Goal: Task Accomplishment & Management: Complete application form

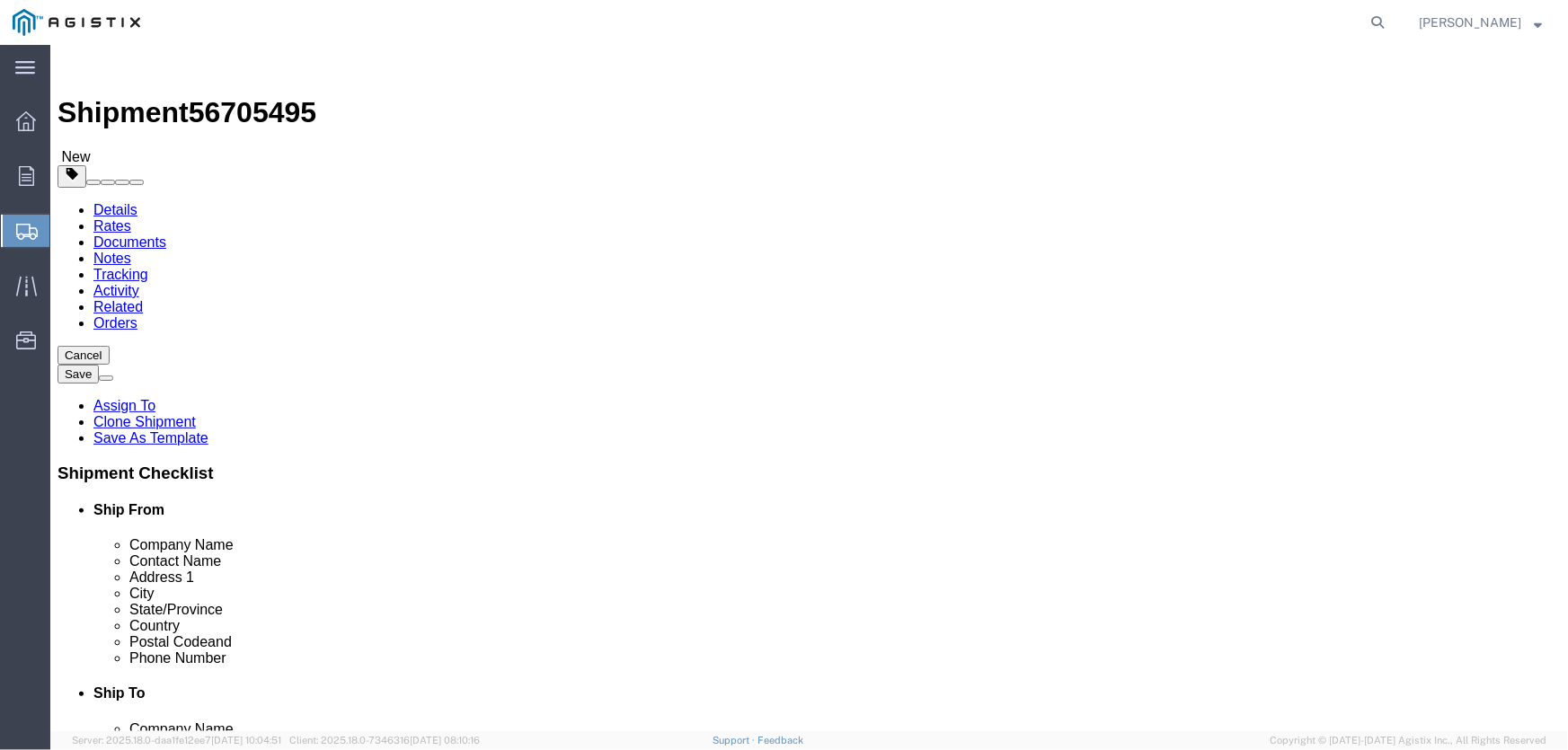
scroll to position [1183, 0]
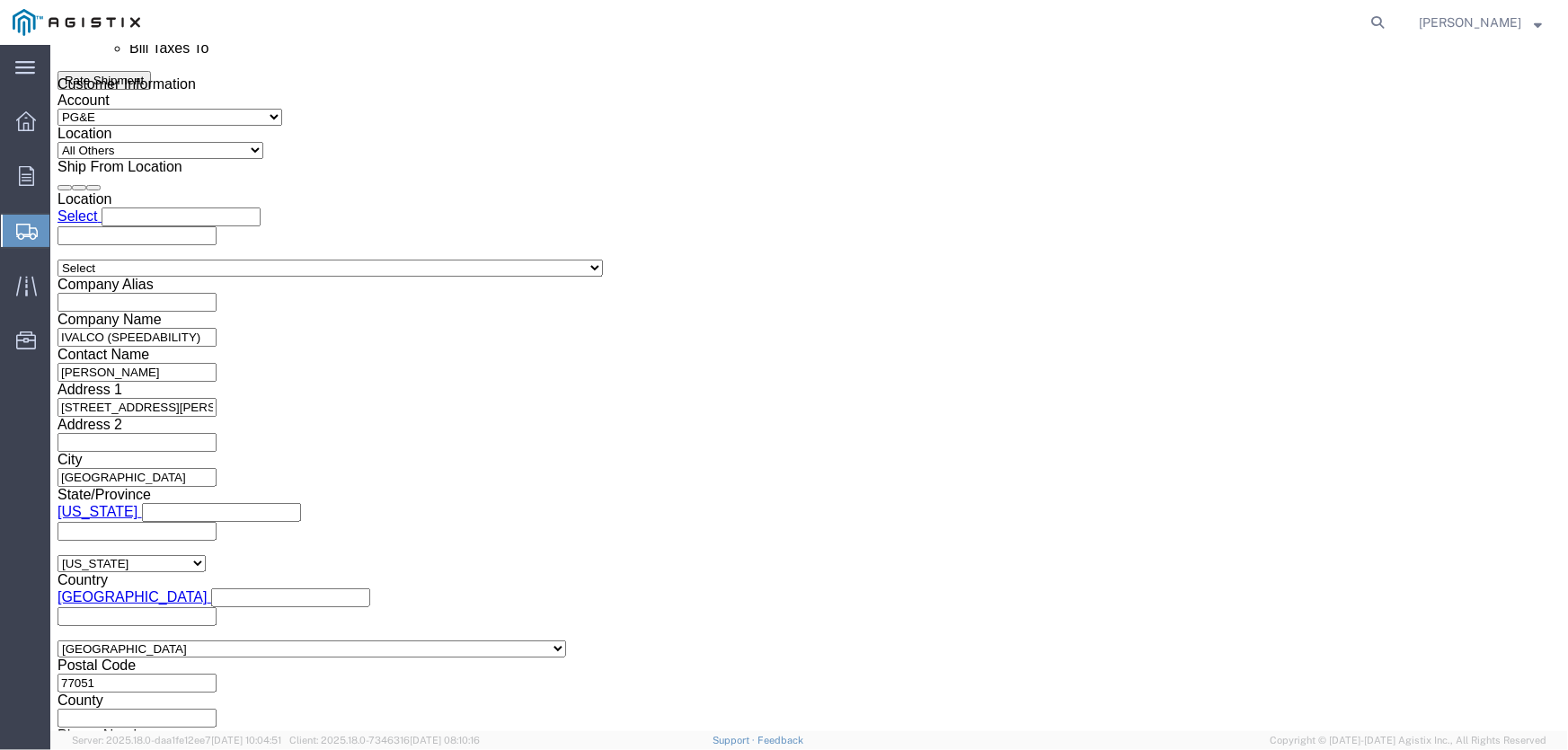
click link "Details"
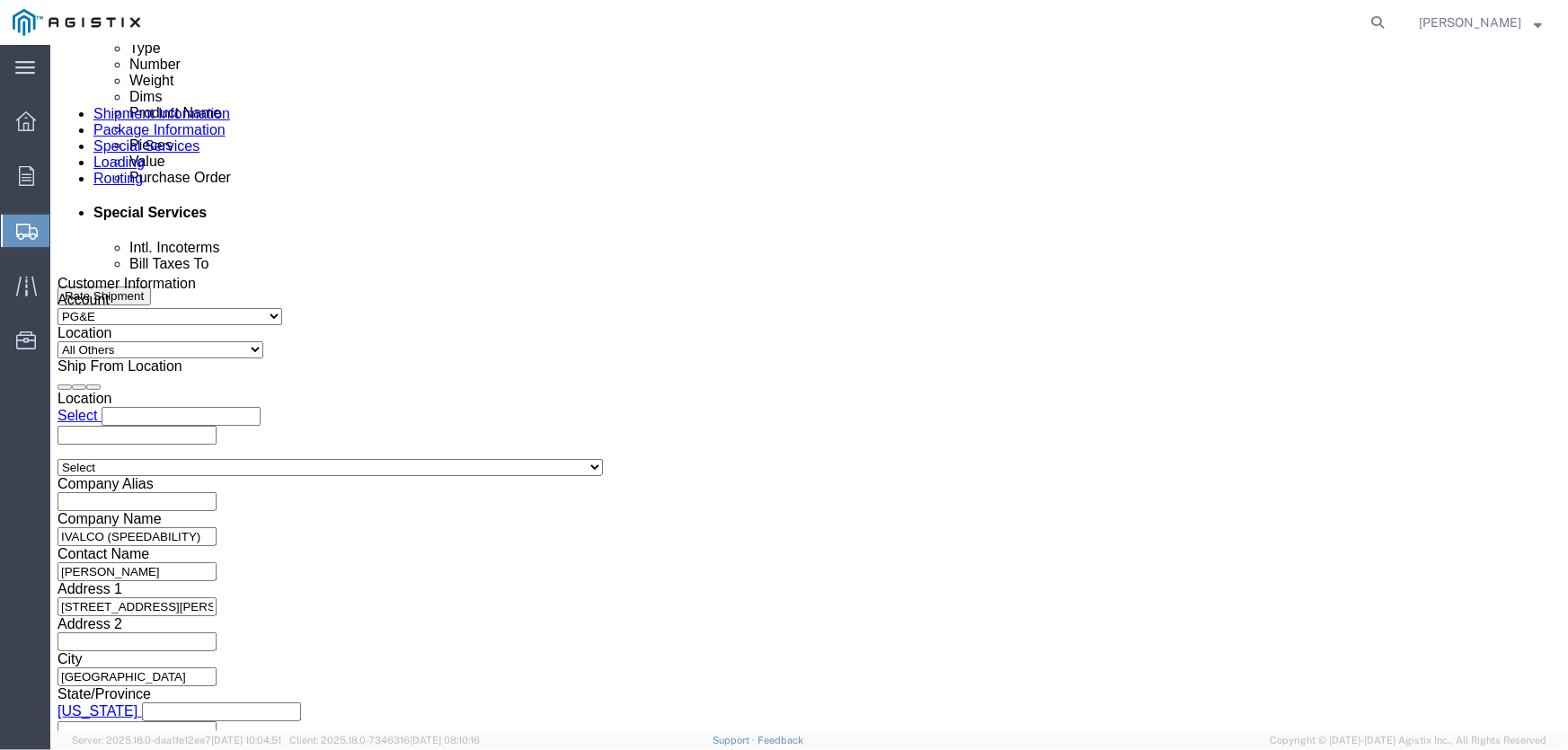
scroll to position [990, 0]
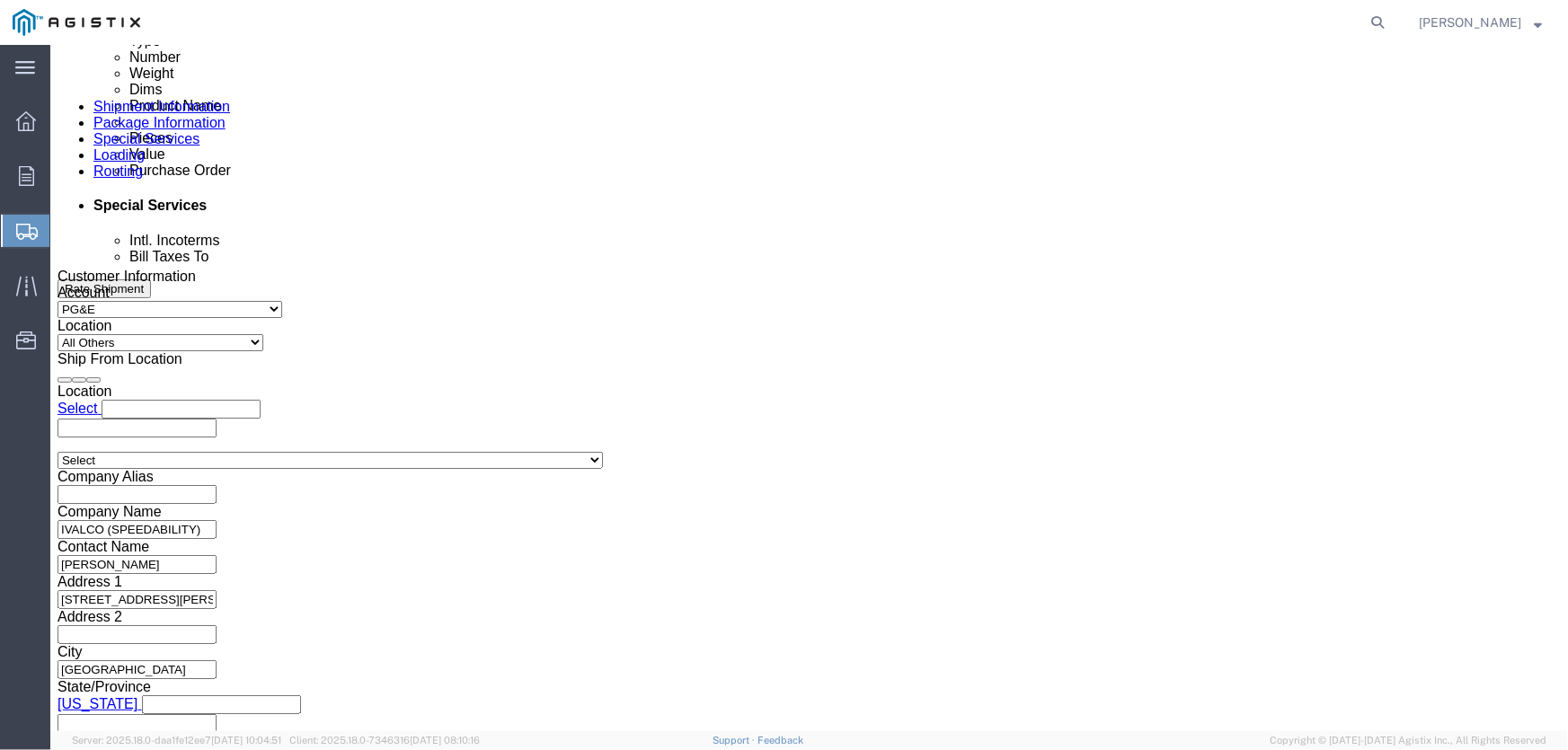
click input "text"
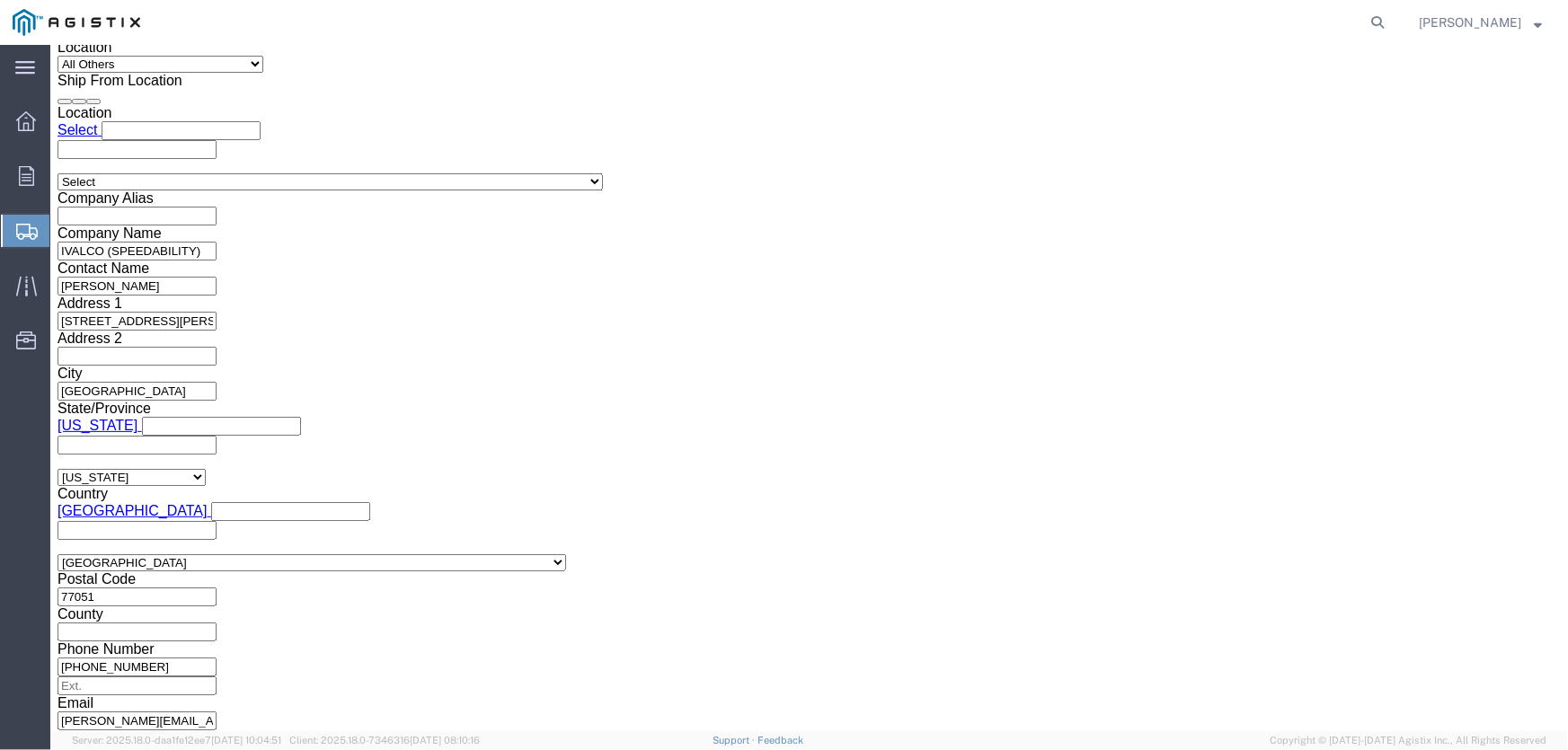
scroll to position [1283, 0]
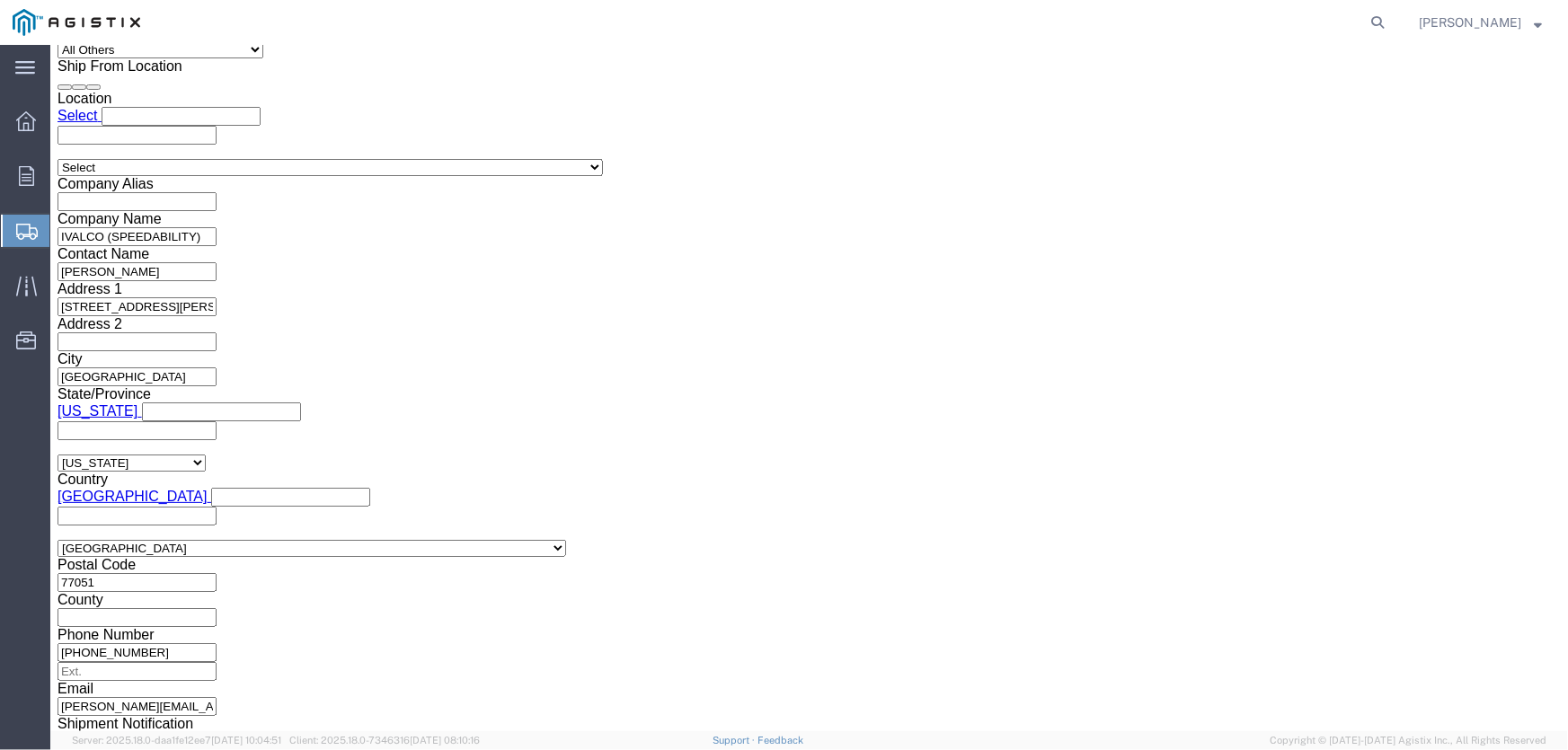
type input "S100624322"
click button "Continue"
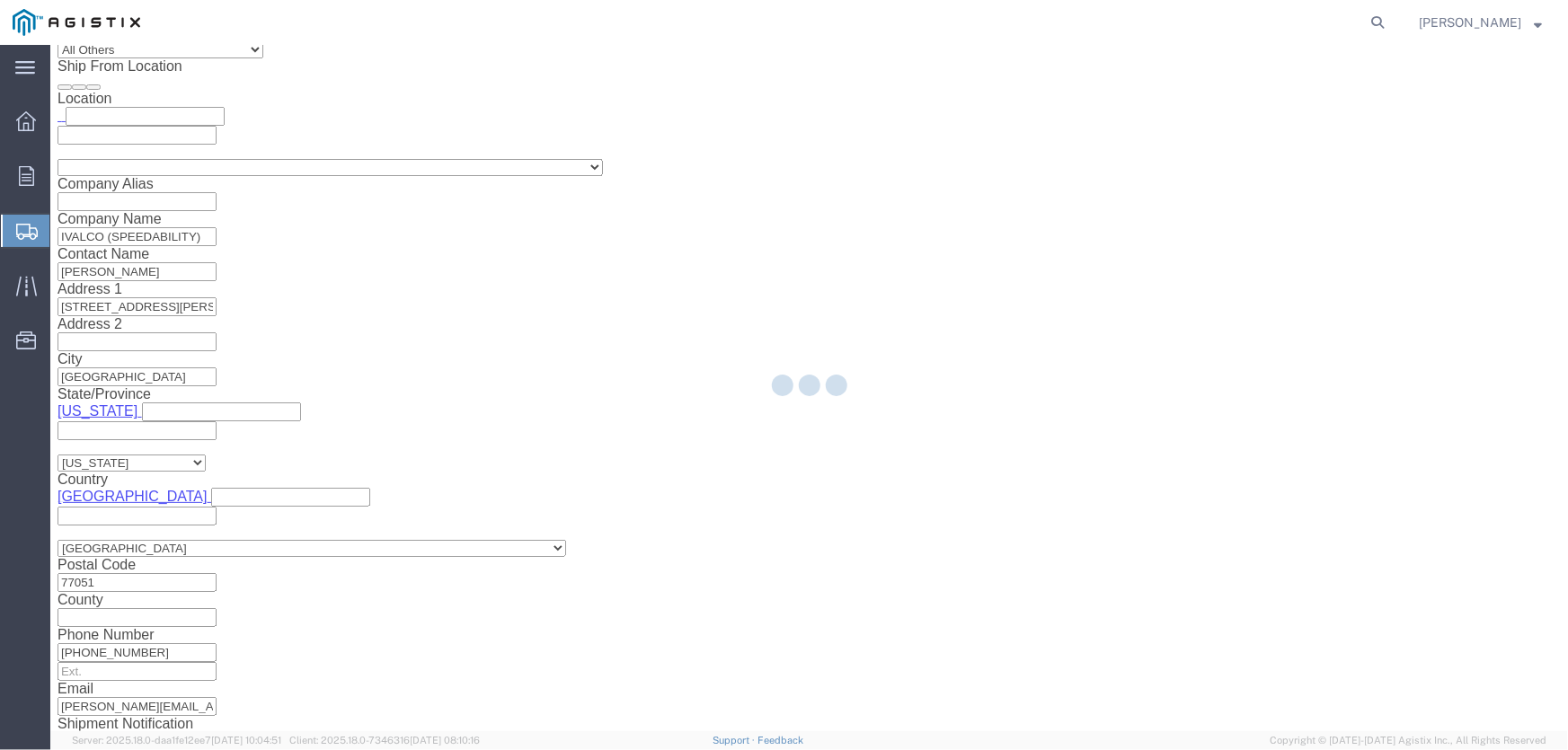
scroll to position [0, 0]
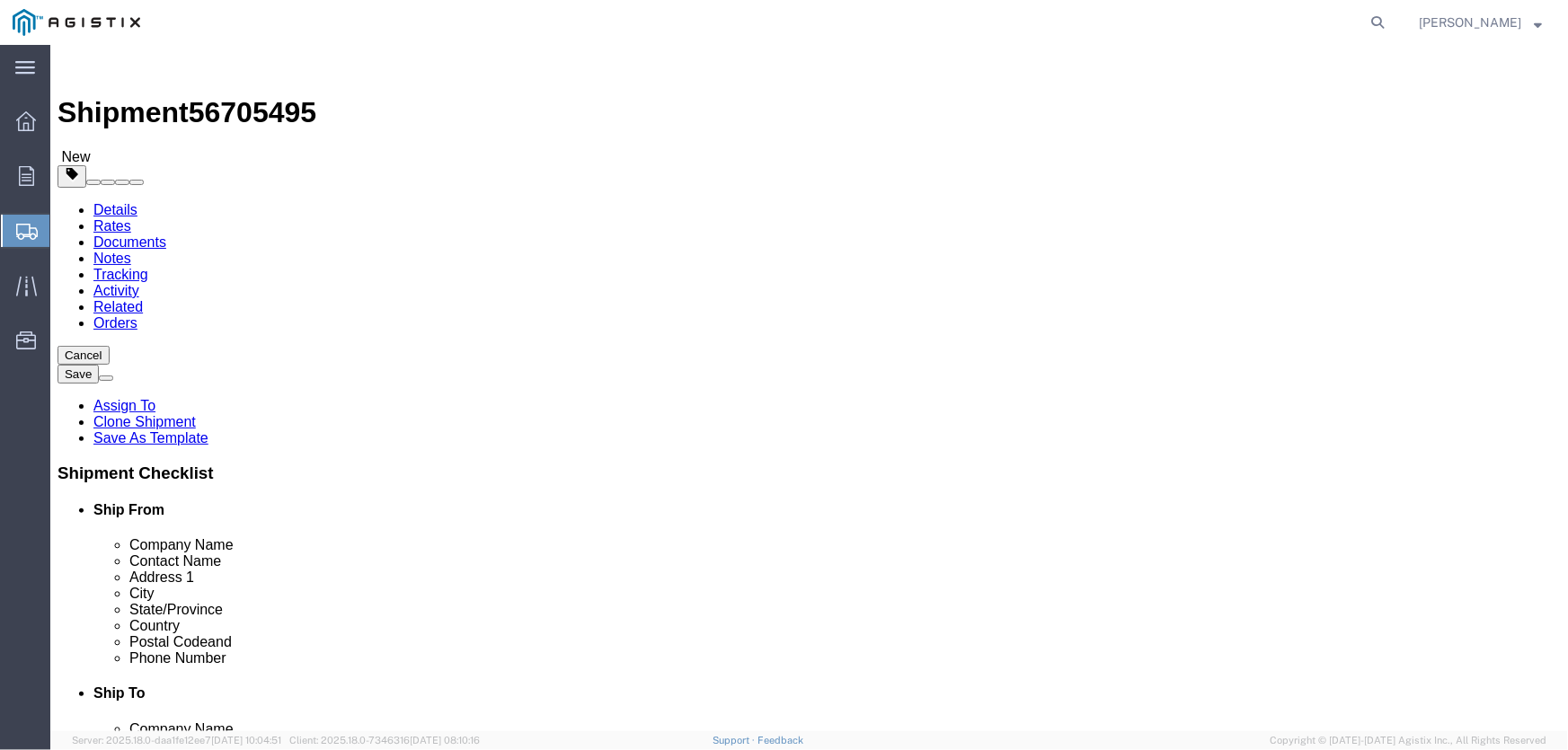
click select "Select Bulk Bundle(s) Cardboard Box(es) Carton(s) Crate(s) Drum(s) (Fiberboard)…"
select select "PSNS"
click select "Select Bulk Bundle(s) Cardboard Box(es) Carton(s) Crate(s) Drum(s) (Fiberboard)…"
click input "text"
type input "40"
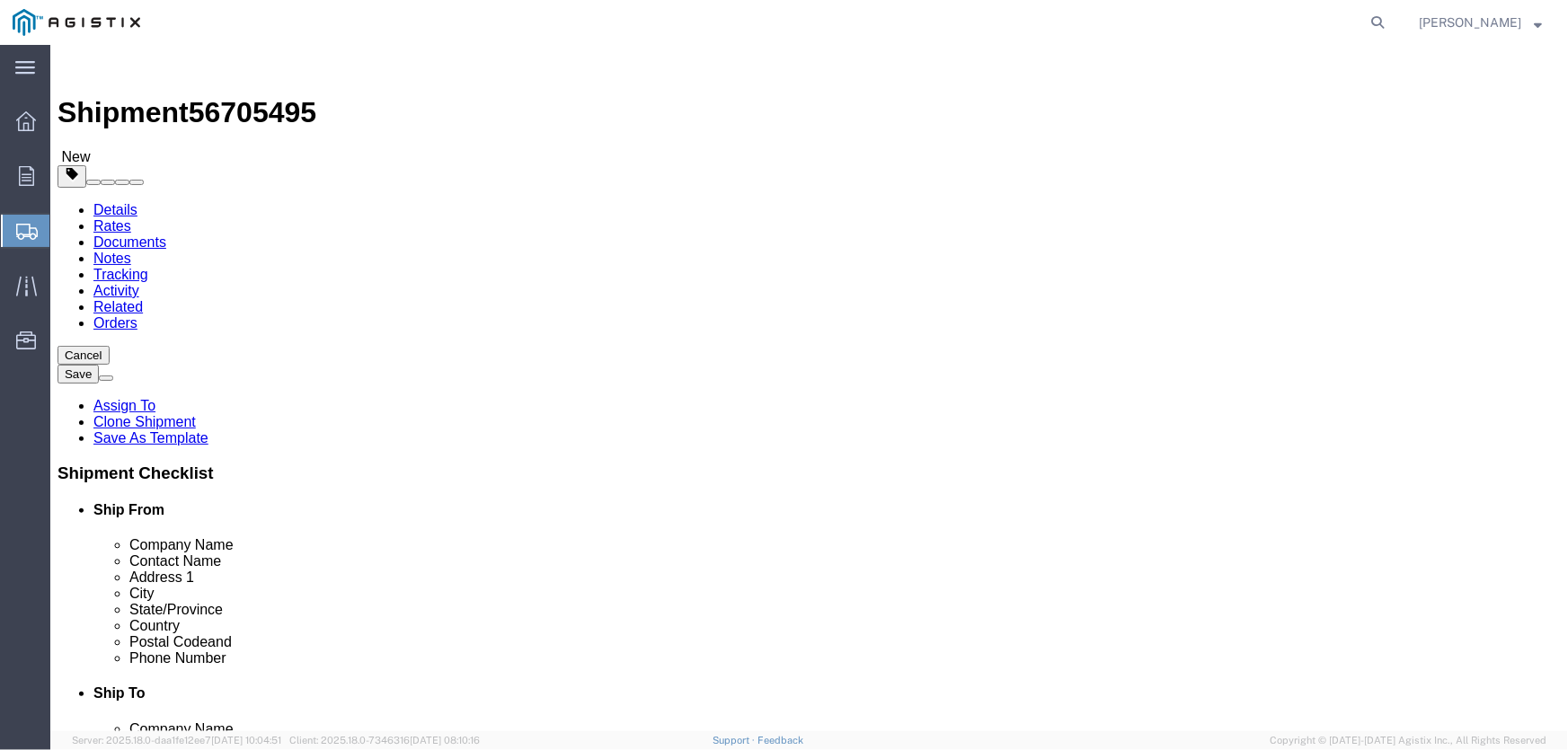
type input "48"
type input "12"
type input "500"
click span
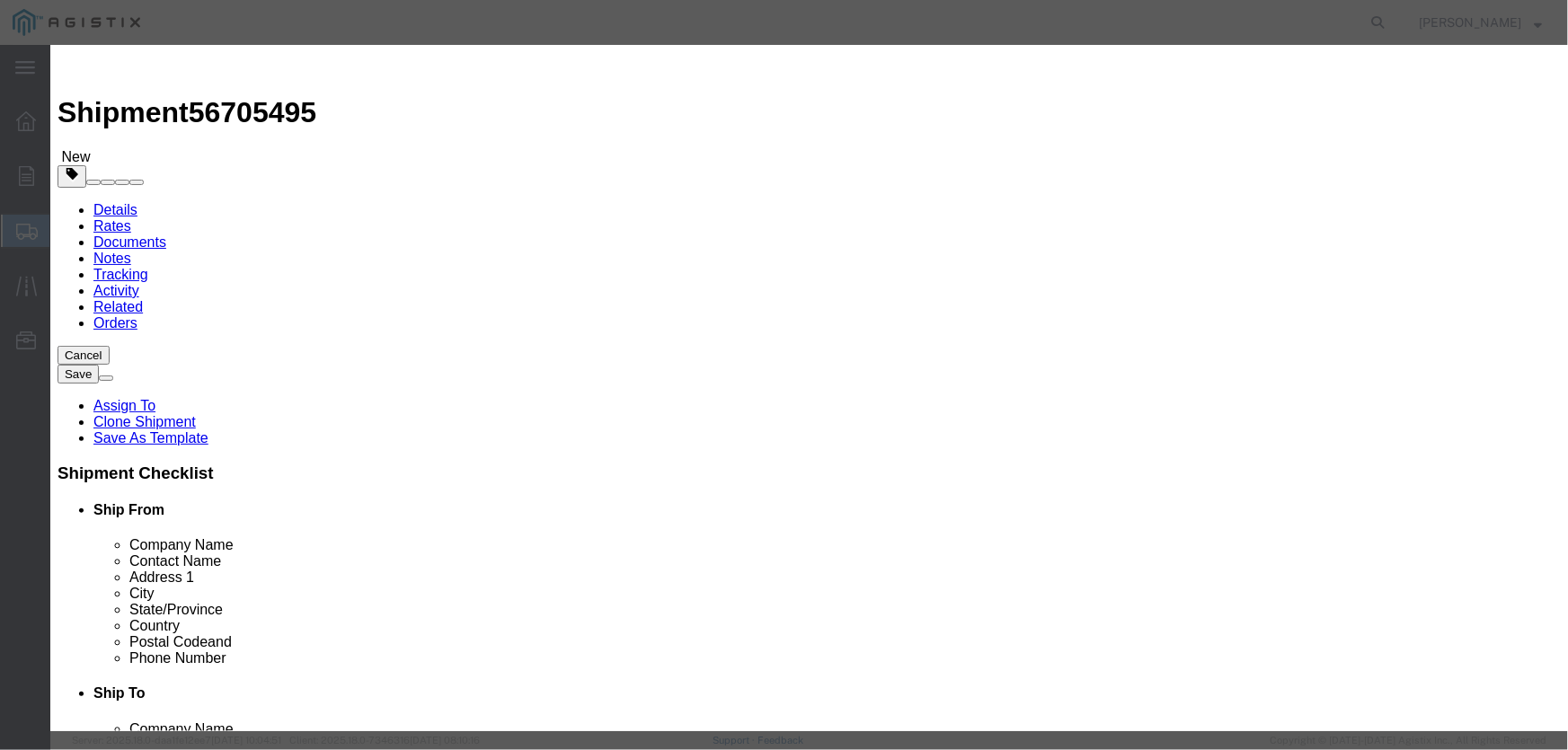
click input "text"
type input "2# 600# RF BL FLANGE A/SA105 1/2" NPT TAP"
click textarea
type textarea "m"
type textarea "M020882"
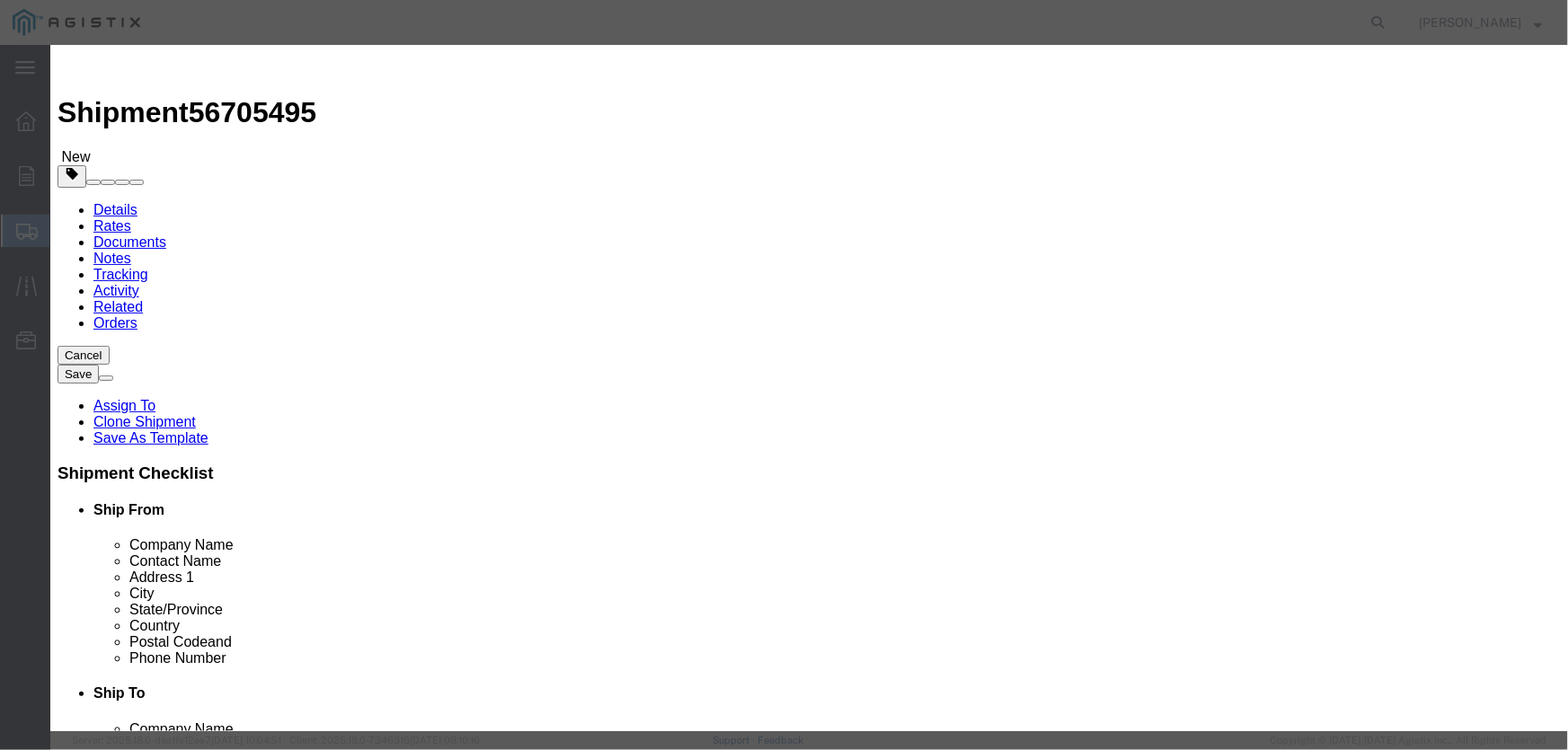
click input "0"
type input "49"
click input "text"
type input "5740"
click select "Select 50 55 60 65 70 85 92.5 100 125 175 250 300 400"
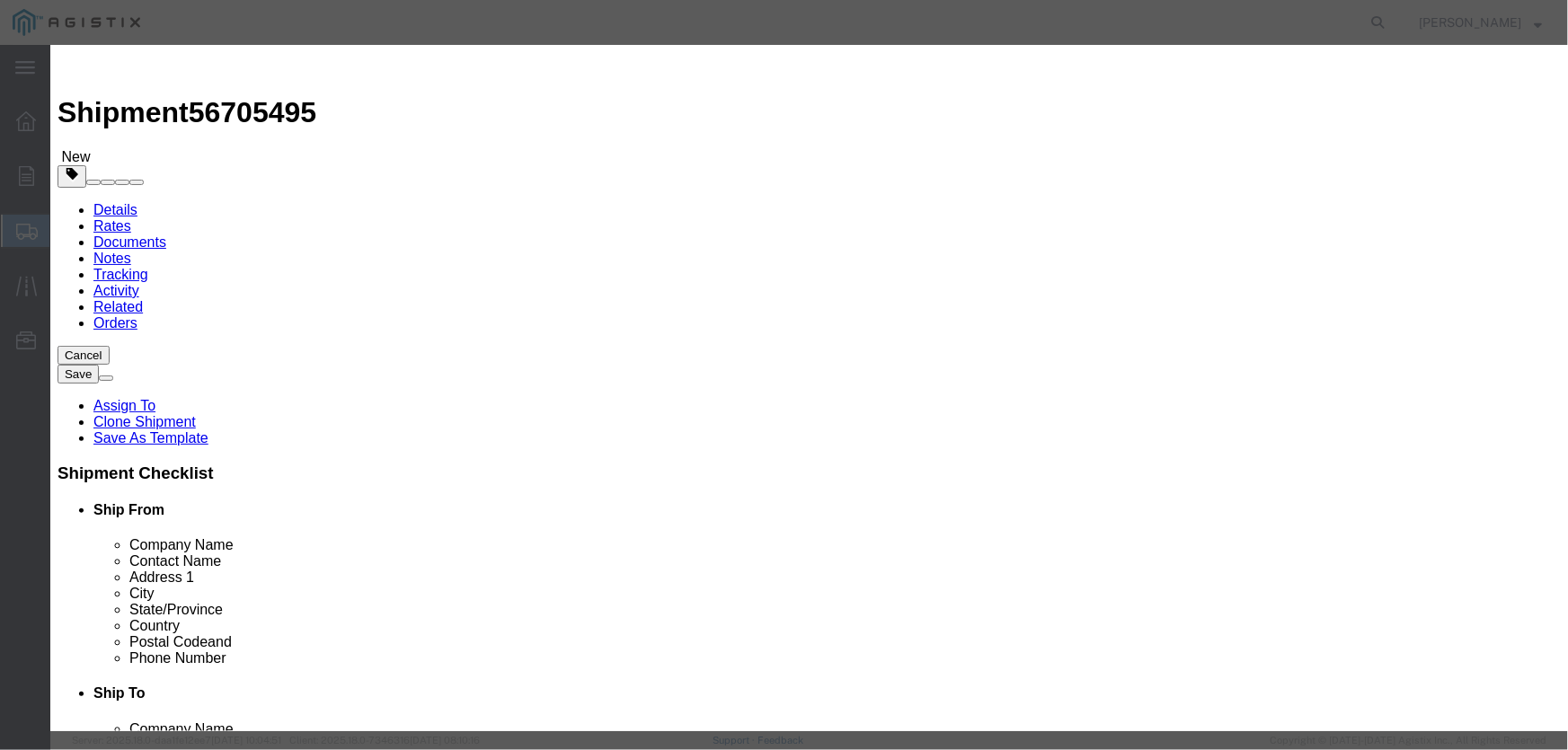
select select "50"
click select "Select 50 55 60 65 70 85 92.5 100 125 175 250 300 400"
click button "Save & Close"
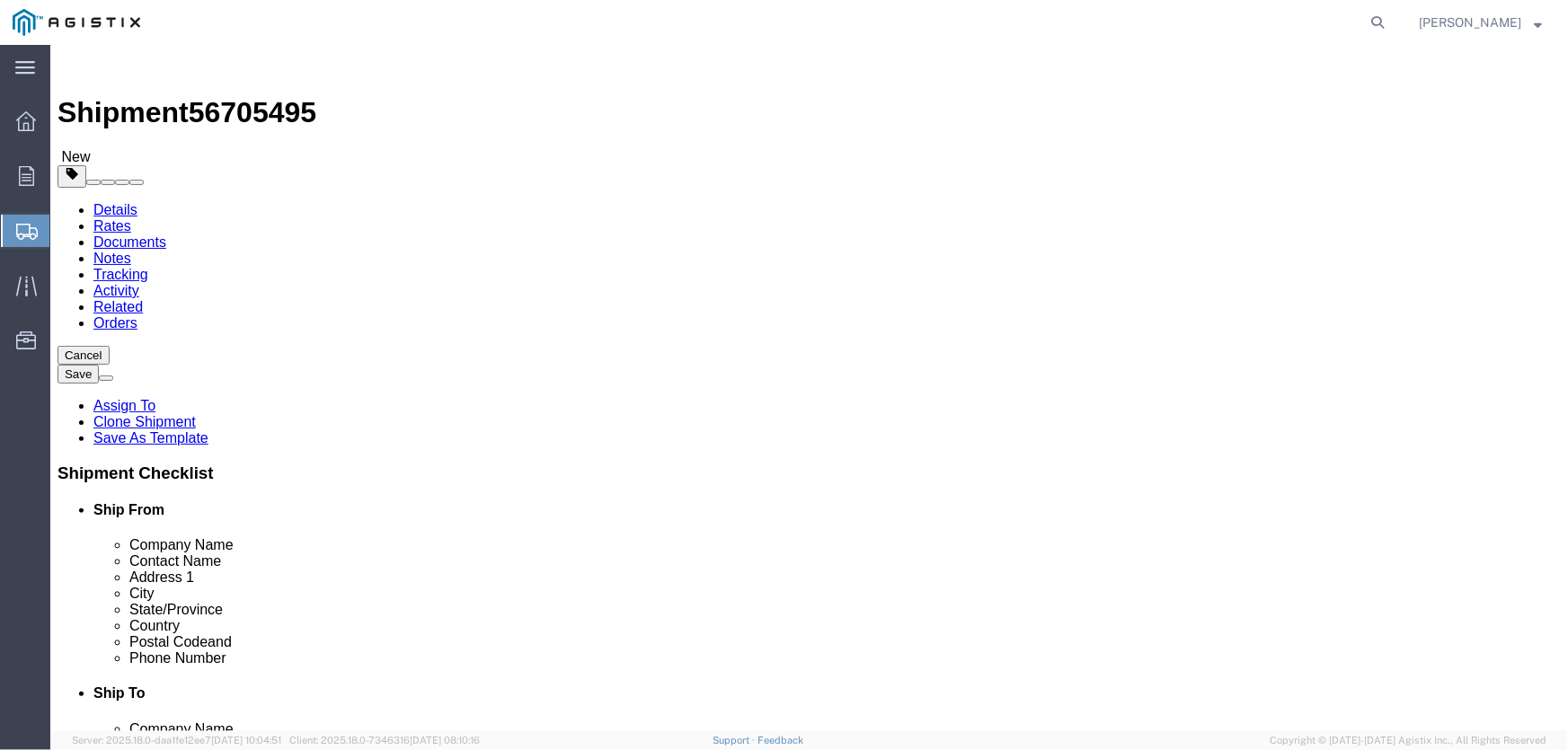
scroll to position [130, 0]
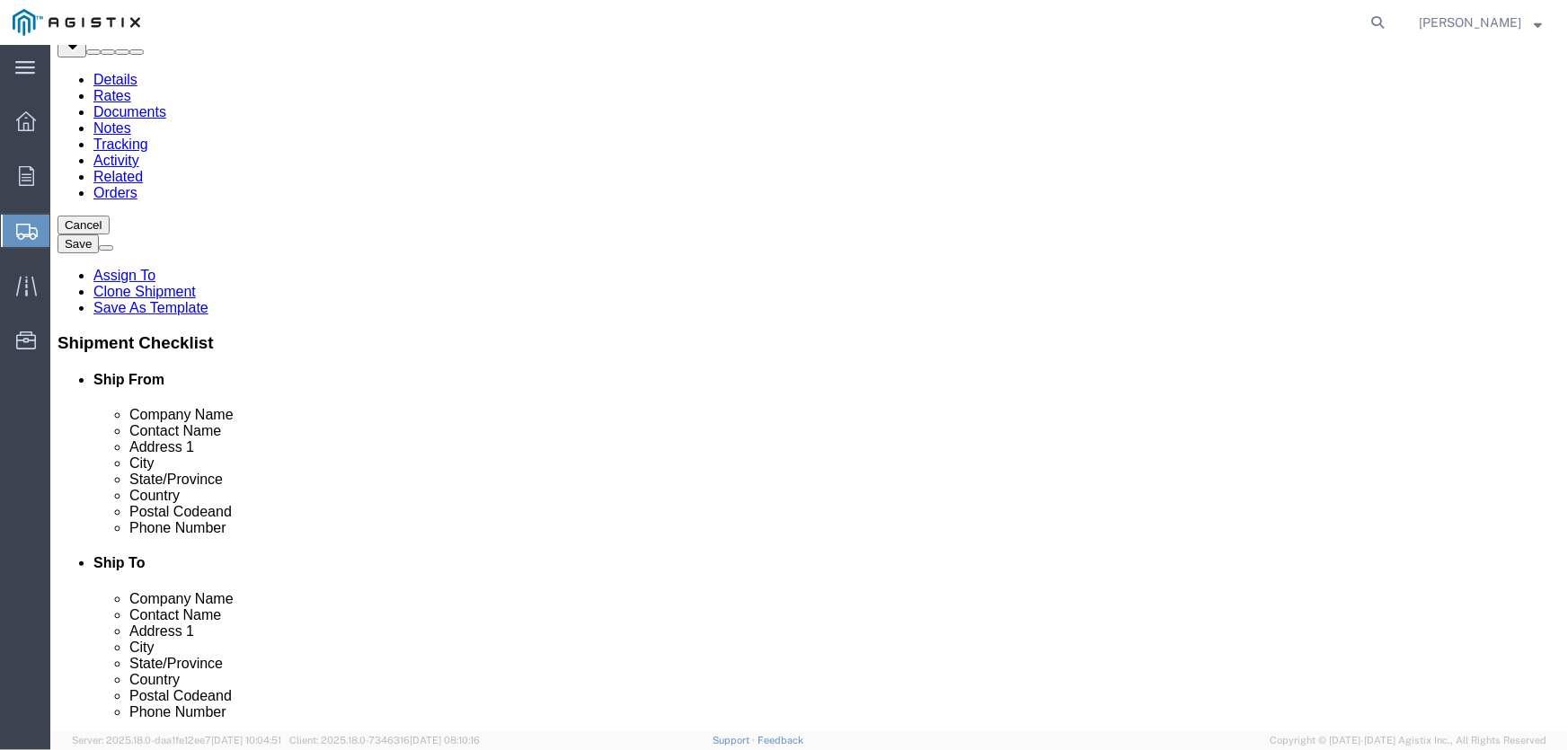
click button "Continue"
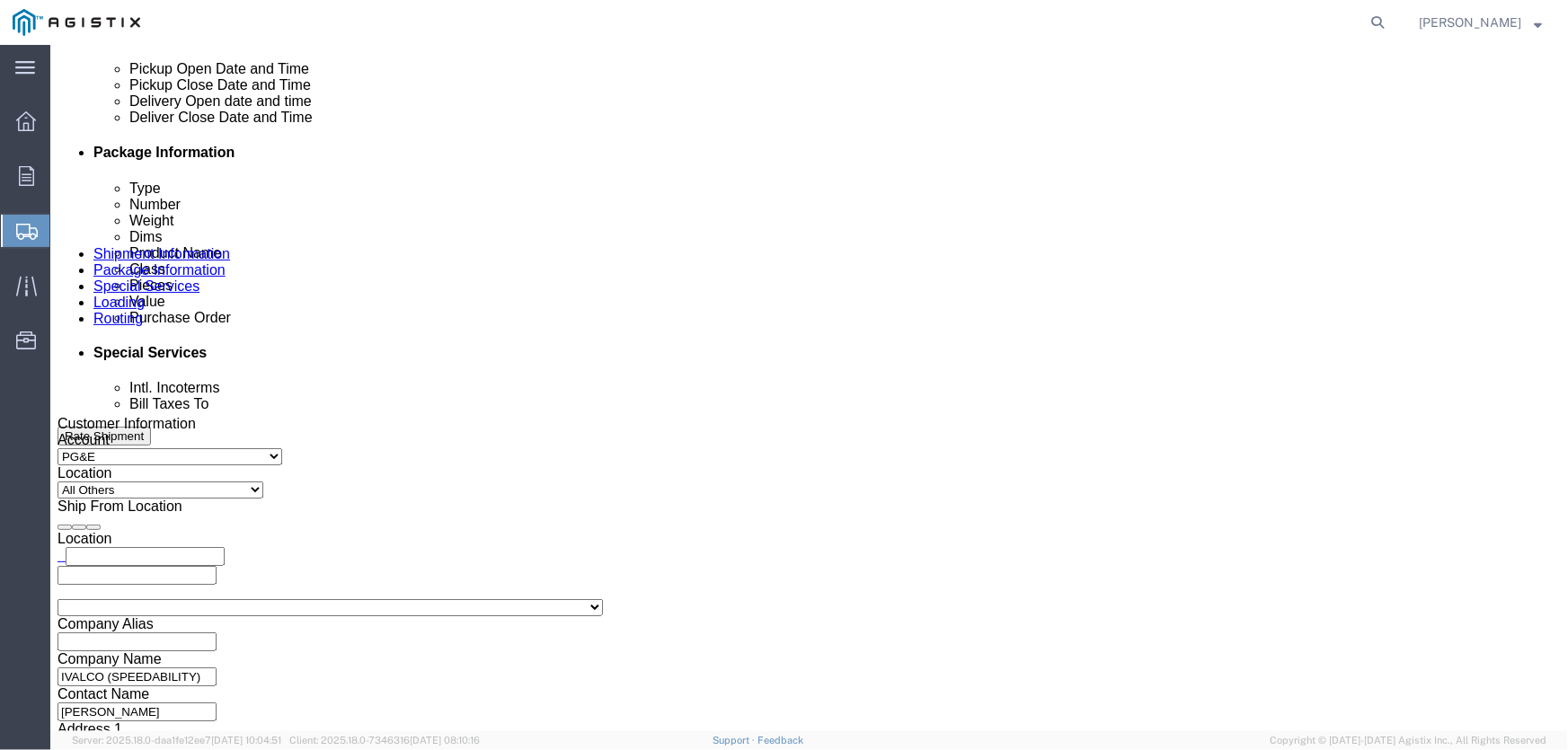
scroll to position [979, 0]
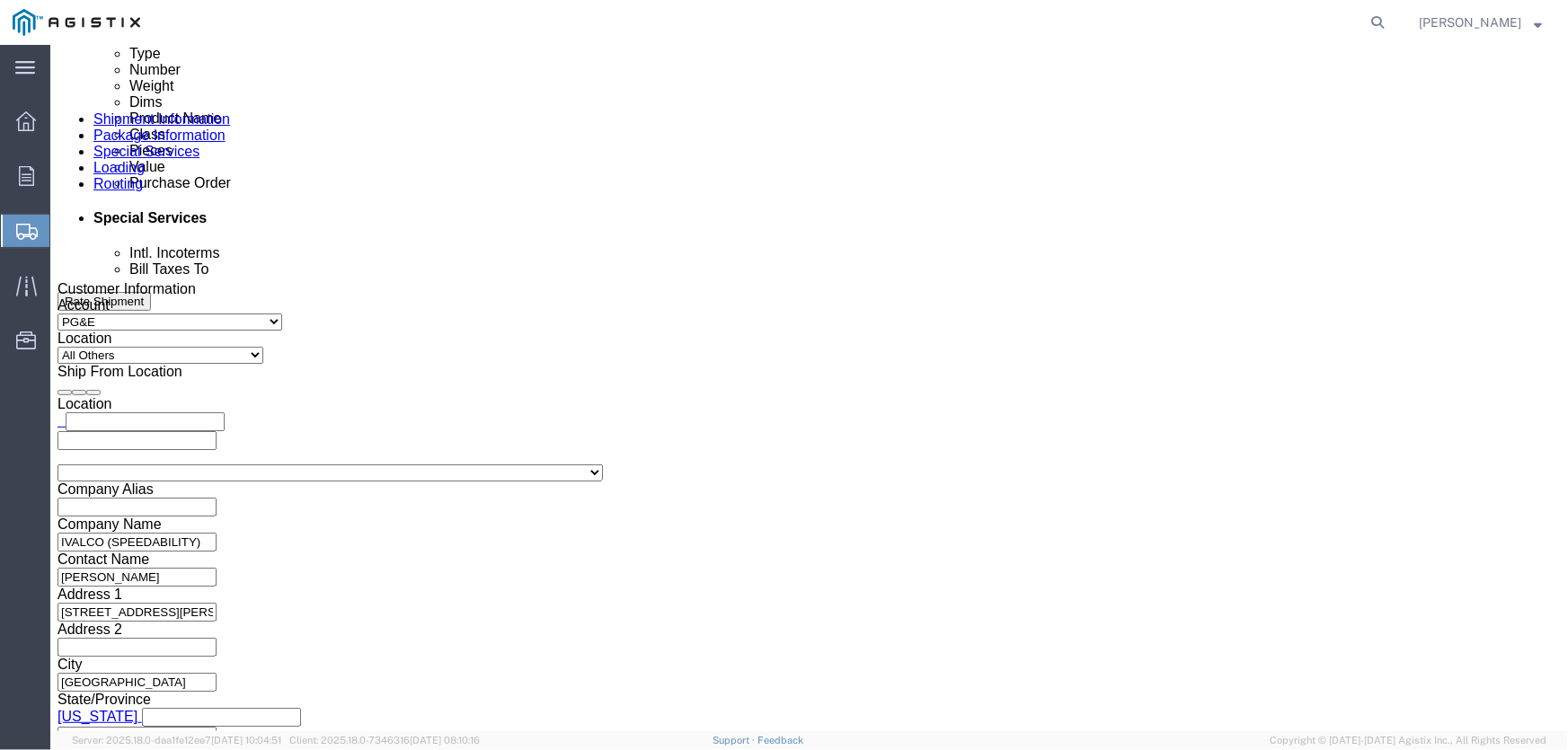
click ul "Enter Email Address"
type input "P"
type input "[DOMAIN_NAME][EMAIL_ADDRESS][DOMAIN_NAME]"
click input "Include shipping documents"
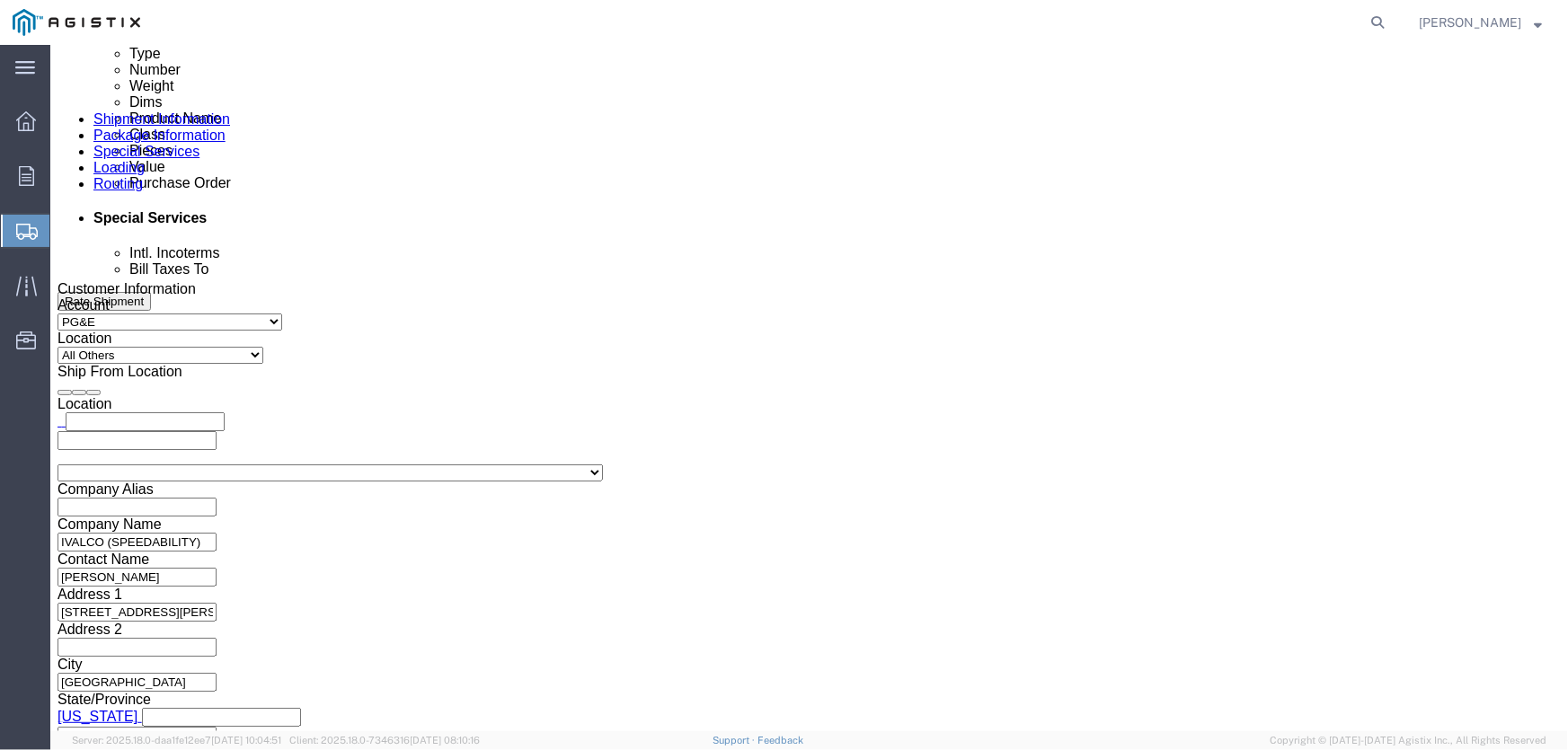
checkbox input "true"
click input "BOL"
checkbox input "true"
click input "Packing List"
checkbox input "true"
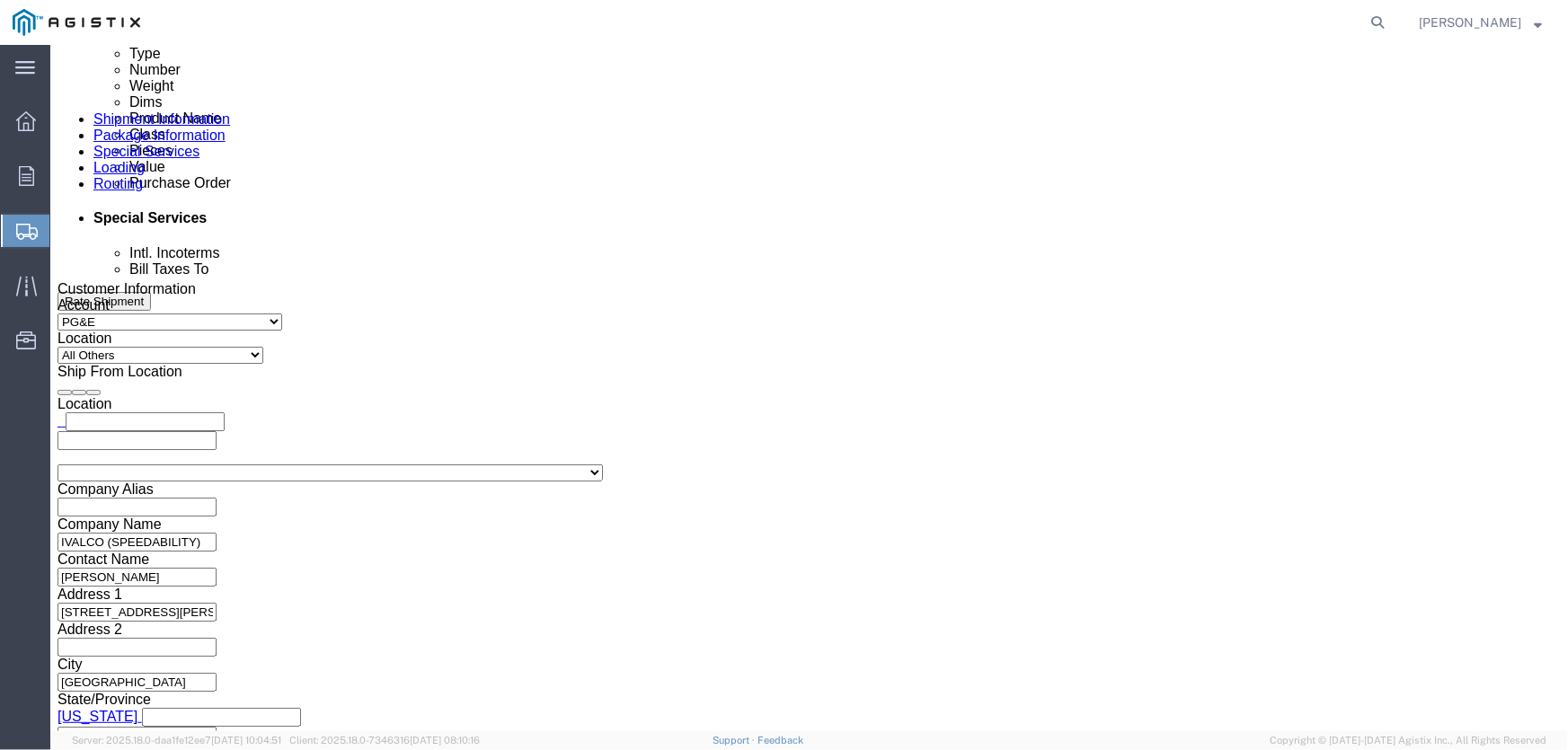
click input "Shipping Label"
checkbox input "true"
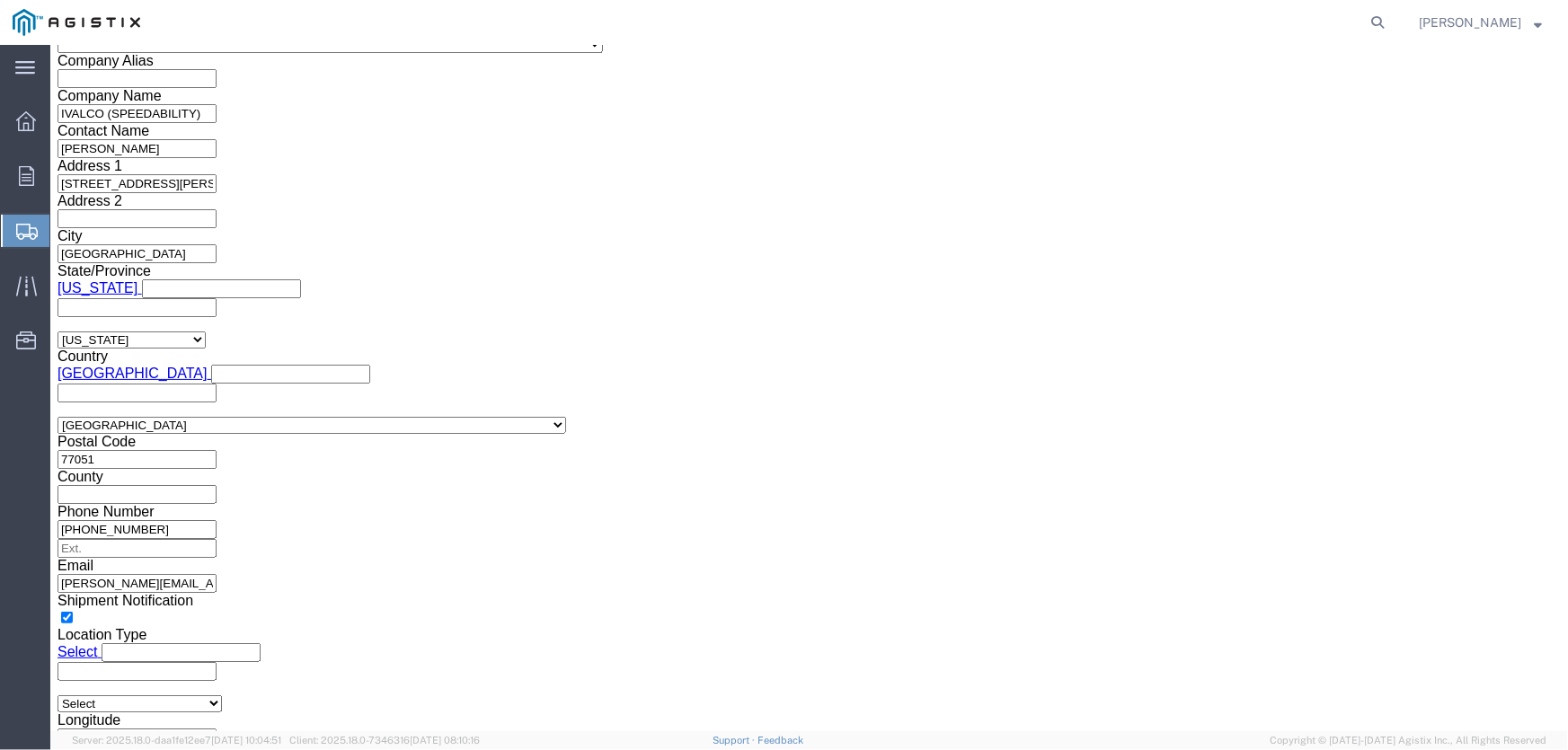
click button "Rate Shipment"
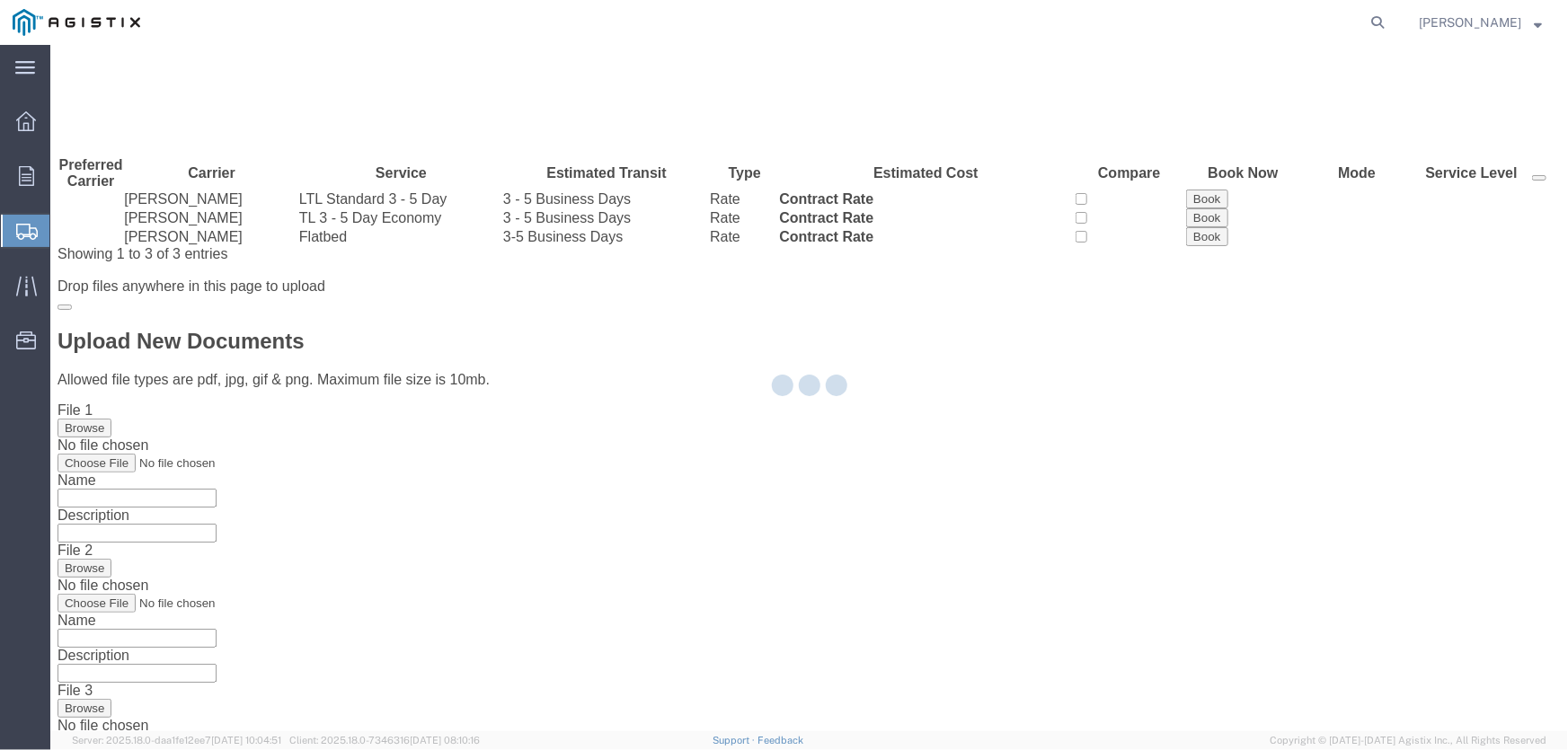
scroll to position [0, 0]
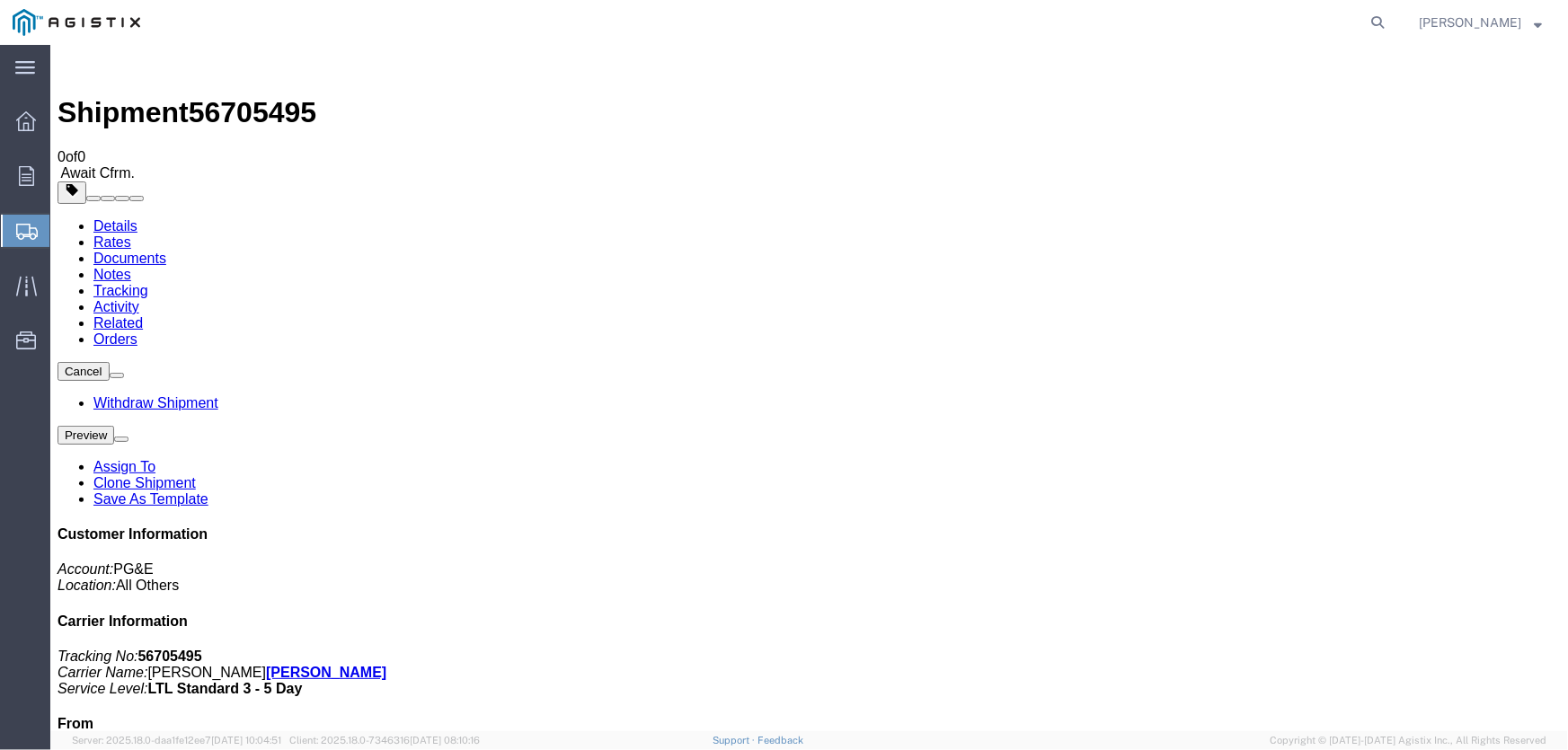
click at [1472, 24] on span "[PERSON_NAME]" at bounding box center [1470, 23] width 103 height 20
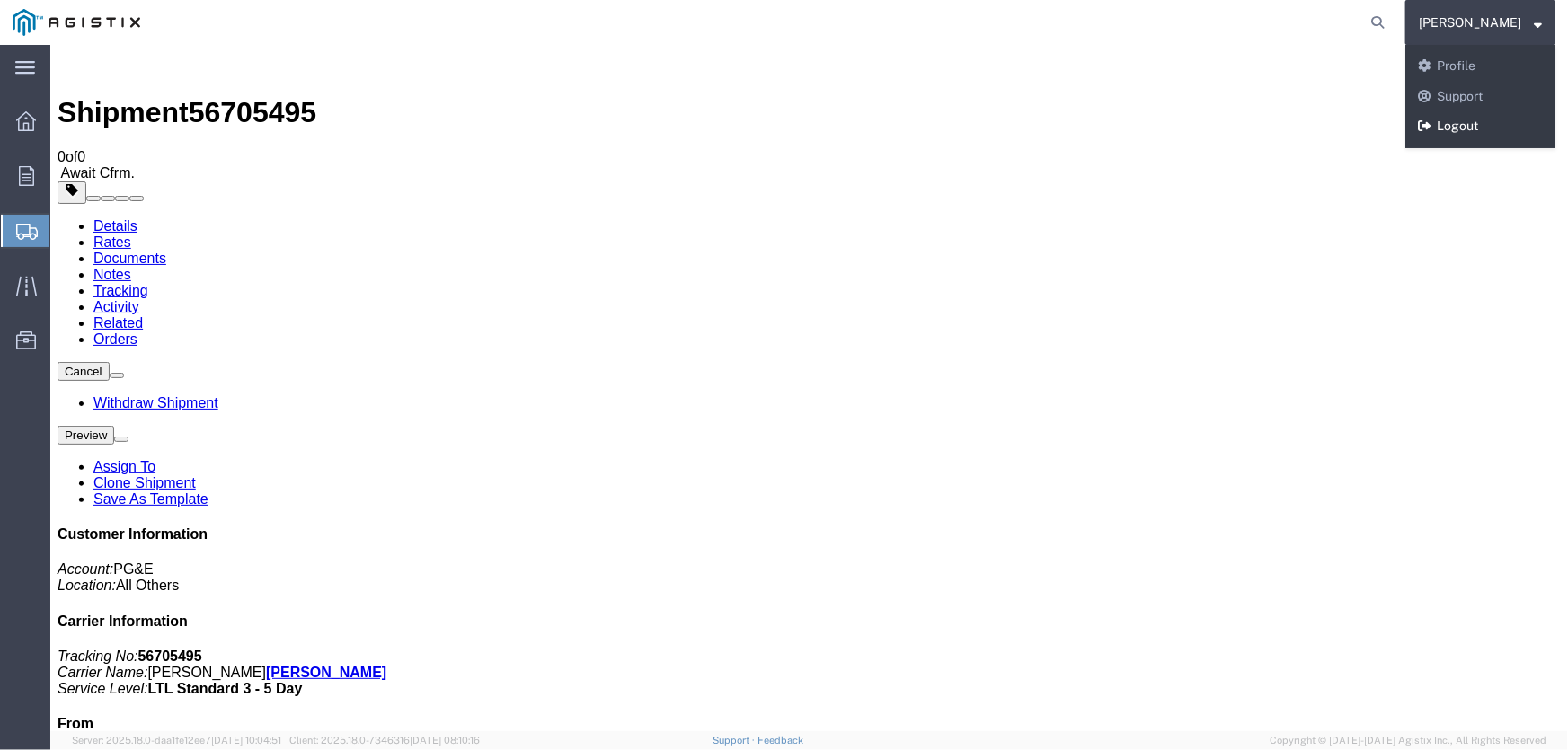
click at [1481, 121] on link "Logout" at bounding box center [1480, 126] width 150 height 31
